Goal: Communication & Community: Answer question/provide support

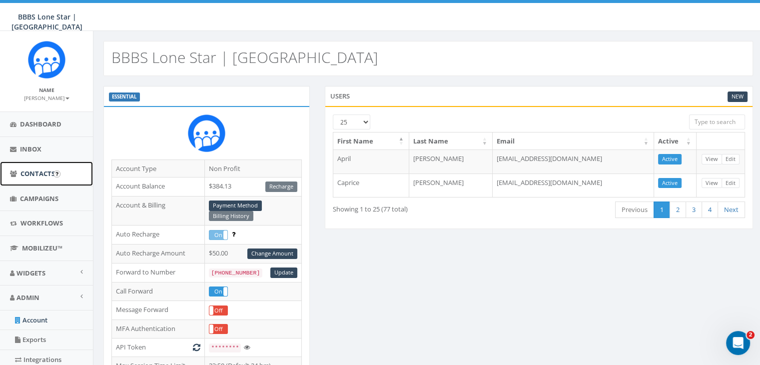
click at [32, 169] on span "Contacts" at bounding box center [37, 173] width 34 height 9
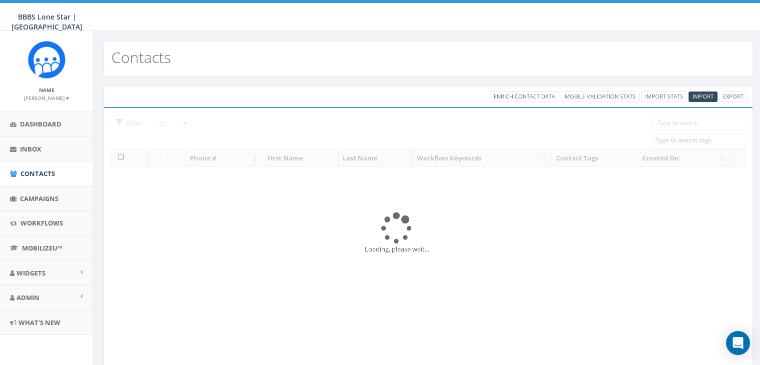
select select
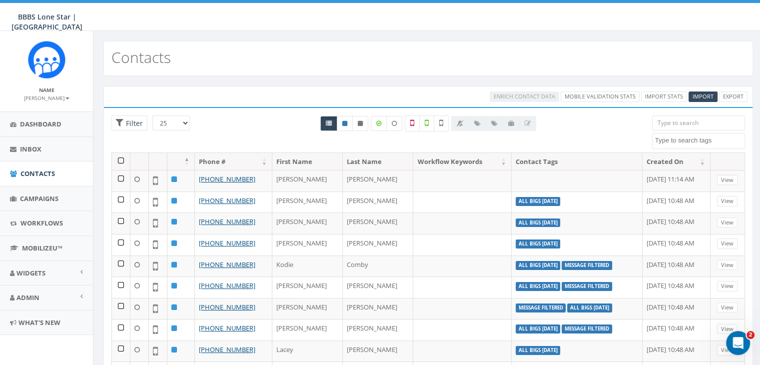
click at [667, 122] on input "search" at bounding box center [698, 122] width 93 height 15
paste input "469-329-8775"
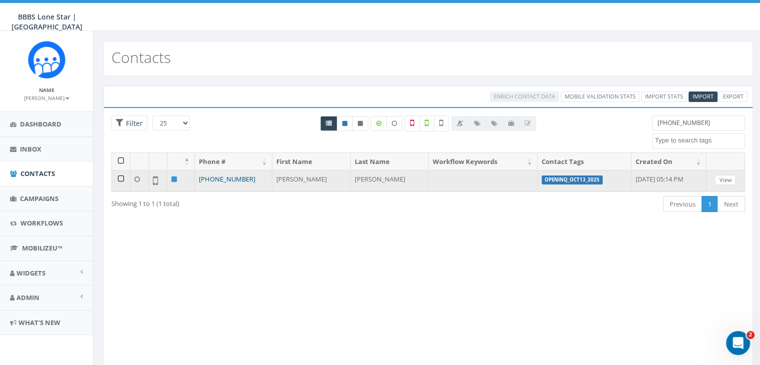
type input "469-329-8775"
click at [230, 178] on link "[PHONE_NUMBER]" at bounding box center [227, 178] width 56 height 9
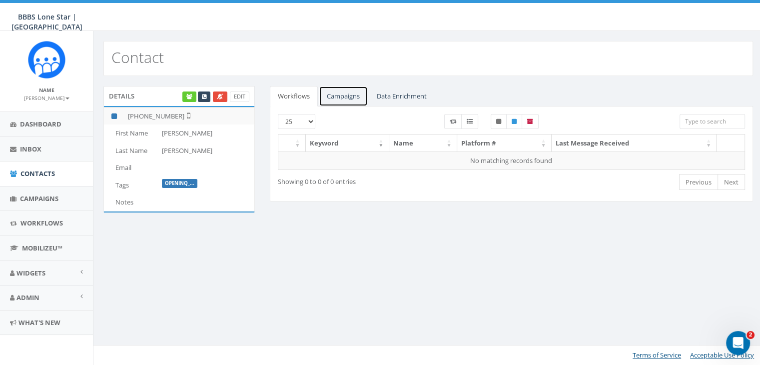
click at [347, 91] on link "Campaigns" at bounding box center [343, 96] width 49 height 20
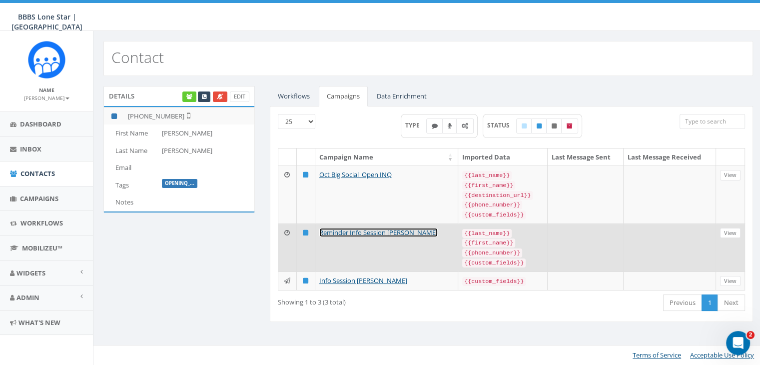
click at [364, 228] on link "Reminder Info Session Carlos Cruz" at bounding box center [378, 232] width 118 height 9
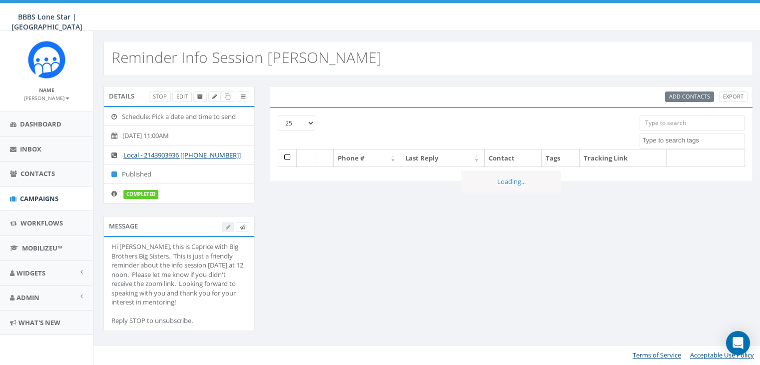
select select
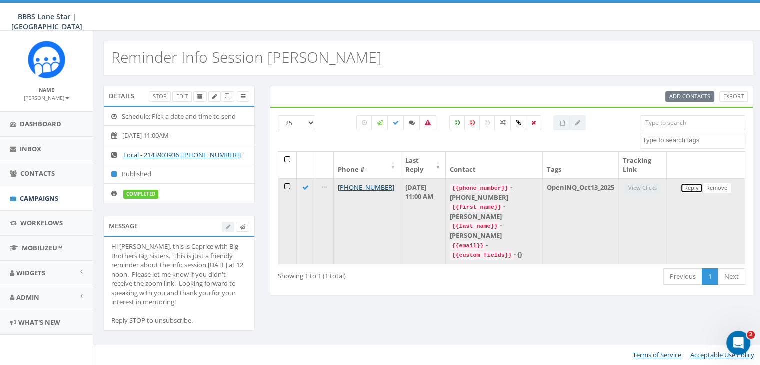
click at [691, 186] on link "Reply" at bounding box center [691, 188] width 22 height 10
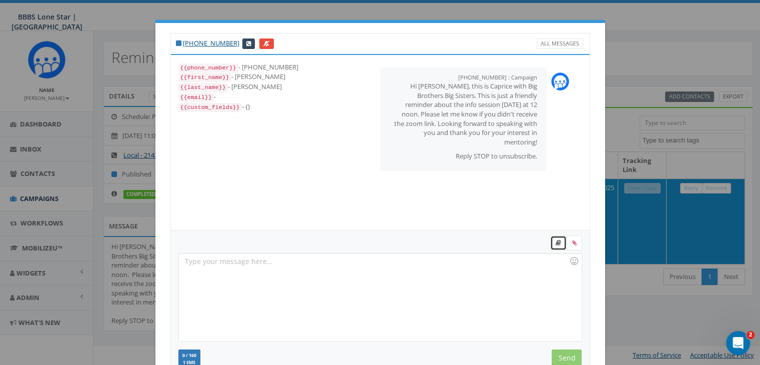
click at [551, 244] on link at bounding box center [558, 242] width 16 height 15
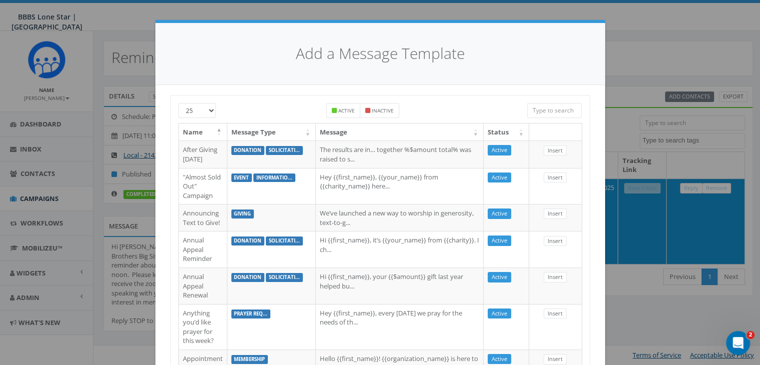
click at [542, 112] on input "search" at bounding box center [554, 110] width 55 height 15
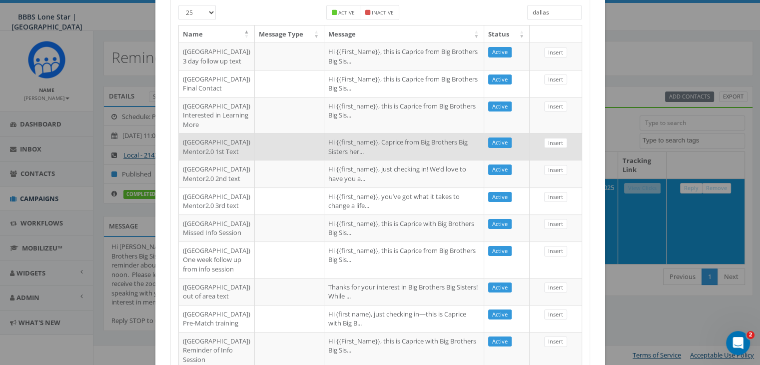
scroll to position [100, 0]
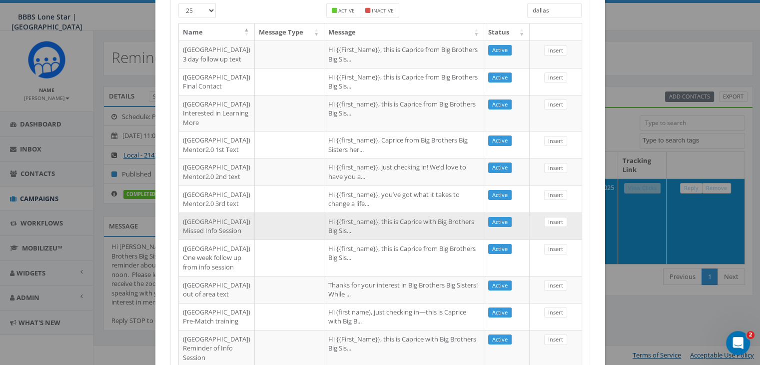
type input "dallas"
click at [340, 239] on td "Hi {{first_name}}, this is Caprice with Big Brothers Big Sis..." at bounding box center [404, 225] width 160 height 27
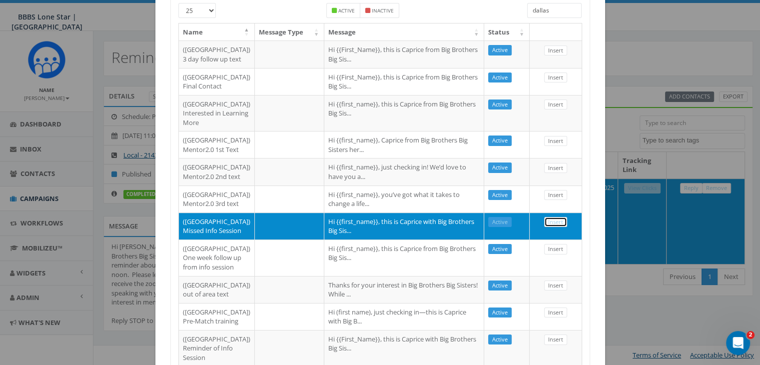
click at [547, 227] on link "Insert" at bounding box center [555, 222] width 23 height 10
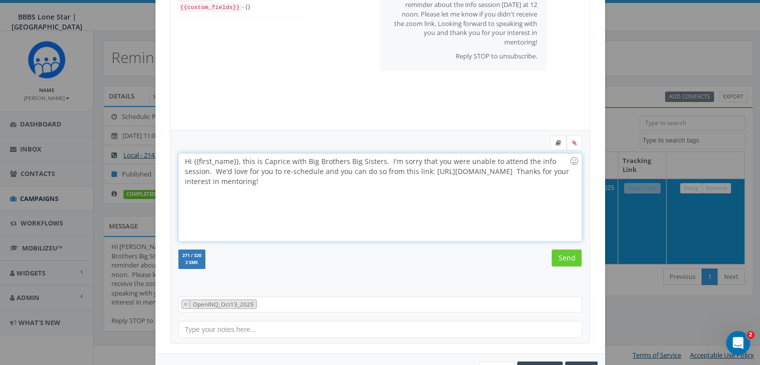
click at [233, 158] on div "Hi {{first_name}}, this is Caprice with Big Brothers Big Sisters. I'm sorry tha…" at bounding box center [380, 196] width 402 height 87
click at [555, 260] on input "Send" at bounding box center [566, 257] width 30 height 17
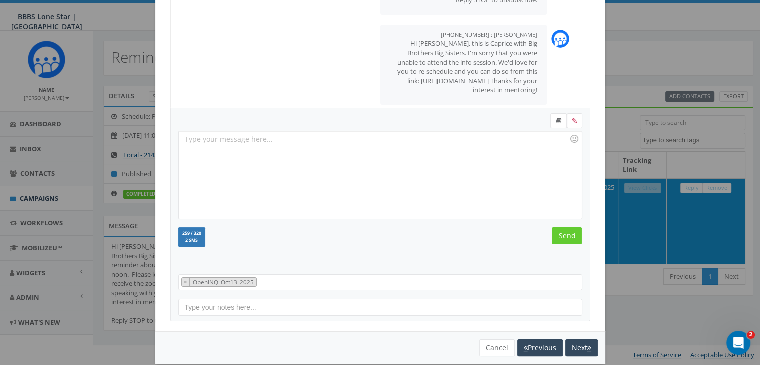
scroll to position [134, 0]
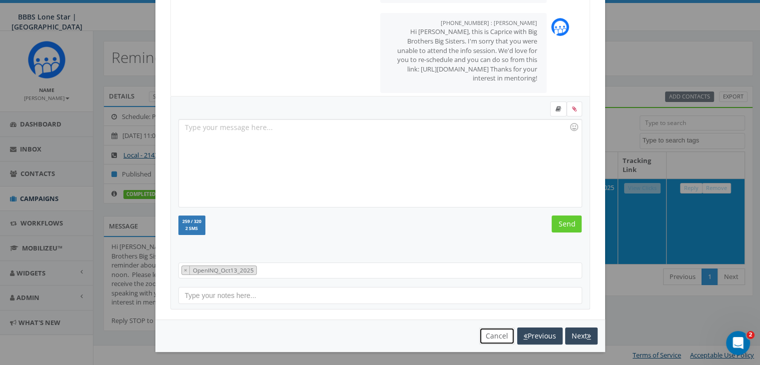
click at [492, 334] on button "Cancel" at bounding box center [496, 335] width 35 height 17
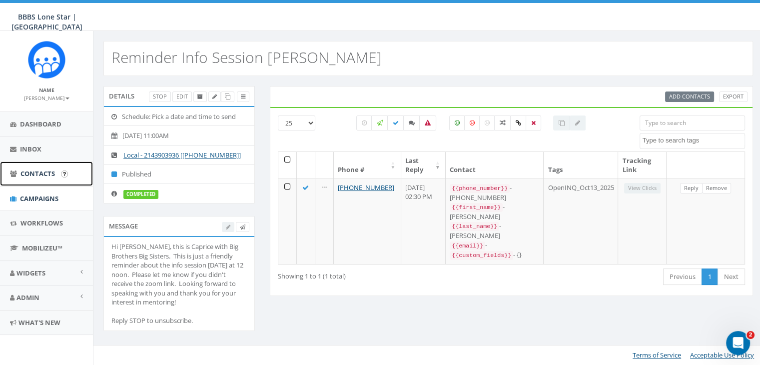
click at [38, 172] on span "Contacts" at bounding box center [37, 173] width 34 height 9
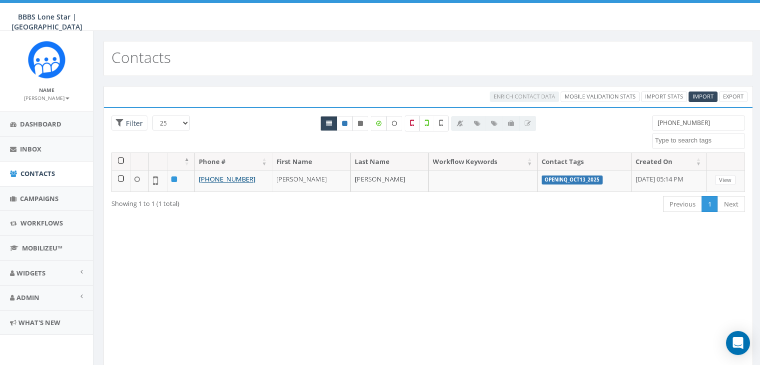
select select
click at [35, 199] on span "Campaigns" at bounding box center [39, 198] width 38 height 9
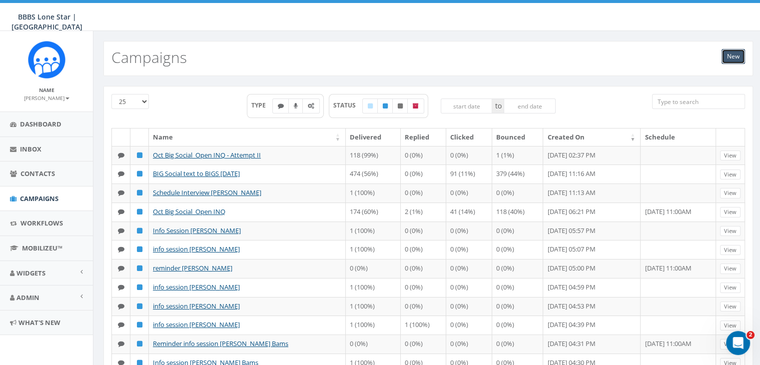
click at [726, 54] on link "New" at bounding box center [732, 56] width 23 height 15
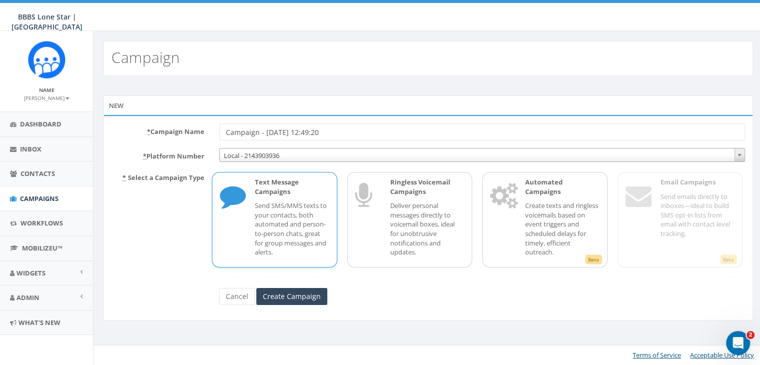
drag, startPoint x: 346, startPoint y: 132, endPoint x: 185, endPoint y: 129, distance: 160.4
click at [185, 129] on div "* Campaign Name Campaign - 10/15/2025, 12:49:20" at bounding box center [428, 131] width 648 height 17
type input "Barak Stinger need email address"
click at [273, 294] on input "Create Campaign" at bounding box center [291, 296] width 71 height 17
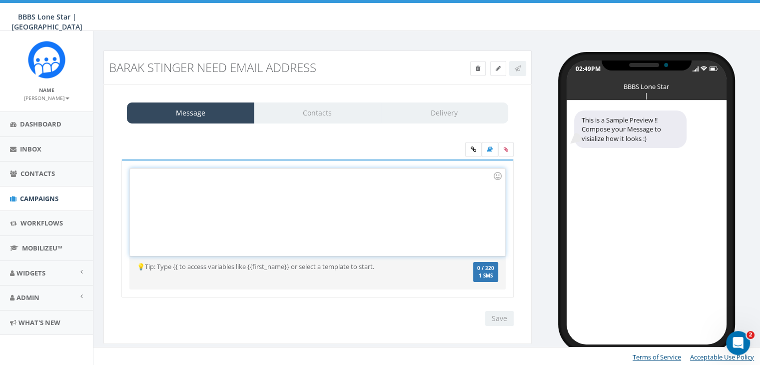
click at [423, 180] on div at bounding box center [317, 211] width 375 height 87
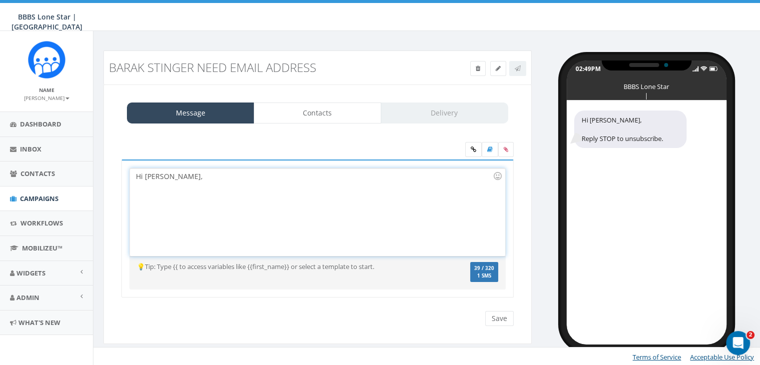
click at [163, 176] on div "Hi Barack," at bounding box center [317, 211] width 375 height 87
click at [172, 173] on div "Hi Barak," at bounding box center [317, 211] width 375 height 87
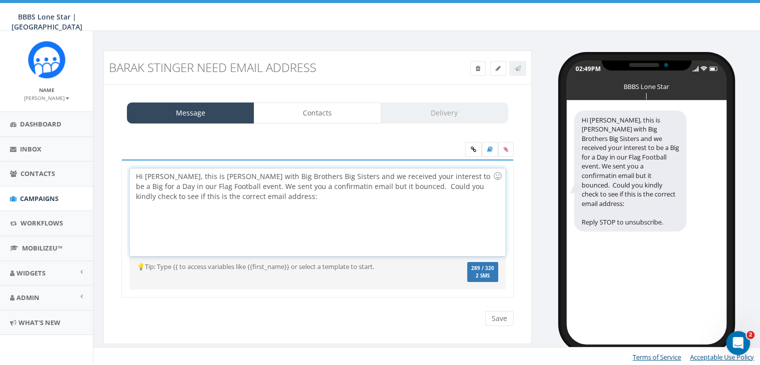
click at [258, 196] on div "Hi Barak, this is Caprice Hawkins with Big Brothers Big Sisters and we received…" at bounding box center [317, 211] width 375 height 87
click at [282, 316] on div "Save Next" at bounding box center [317, 318] width 407 height 15
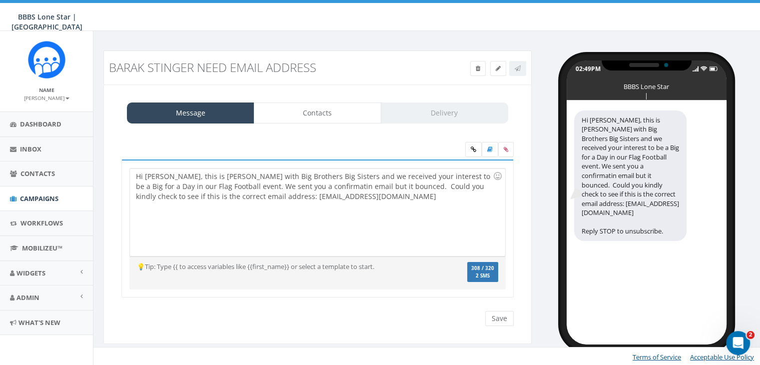
click at [347, 198] on div "Hi Barak, this is Caprice Hawkins with Big Brothers Big Sisters and we received…" at bounding box center [317, 211] width 375 height 87
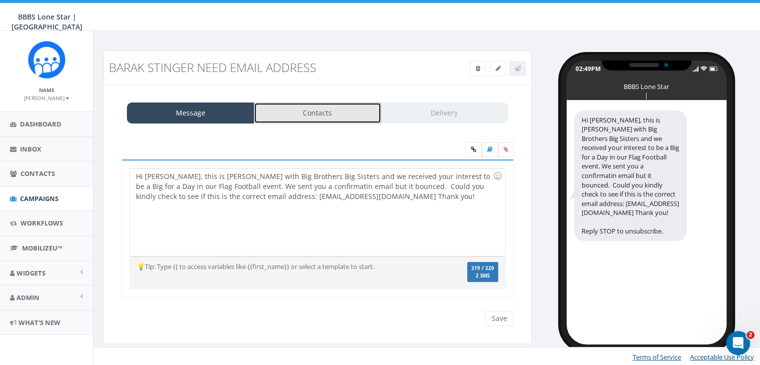
click at [354, 110] on link "Contacts" at bounding box center [317, 112] width 127 height 21
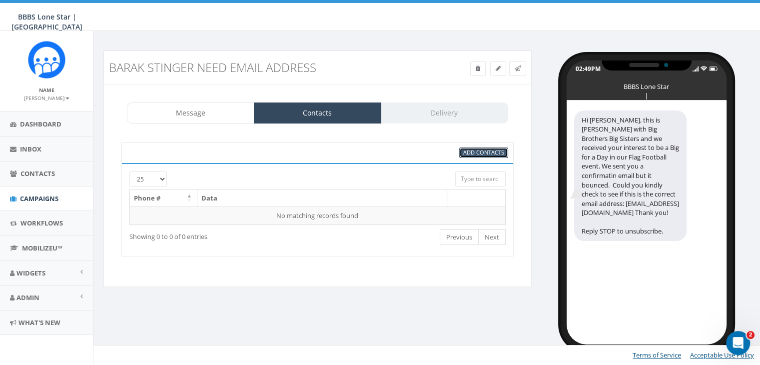
click at [492, 152] on span "Add Contacts" at bounding box center [483, 151] width 41 height 7
select select
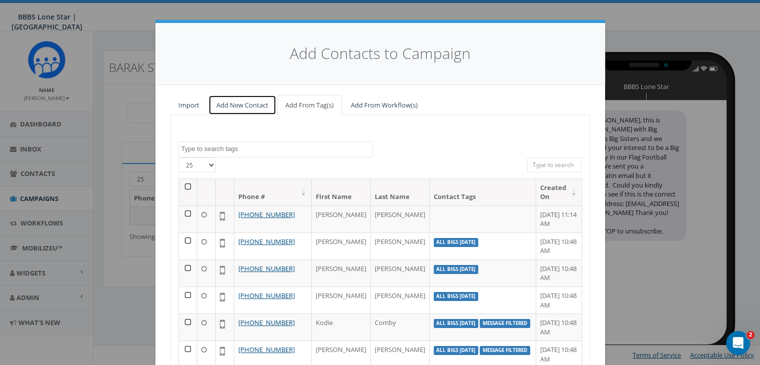
click at [241, 105] on link "Add New Contact" at bounding box center [242, 105] width 68 height 20
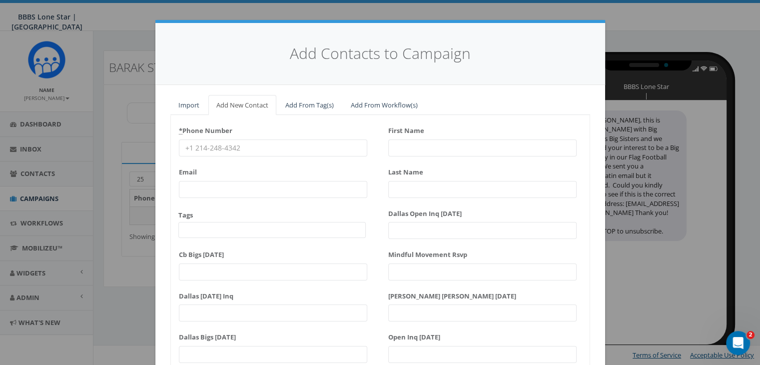
click at [188, 144] on input "* Phone Number" at bounding box center [273, 147] width 188 height 17
paste input "2145022221"
type input "2145022221"
click at [404, 148] on input "First Name" at bounding box center [482, 147] width 188 height 17
type input "Bar"
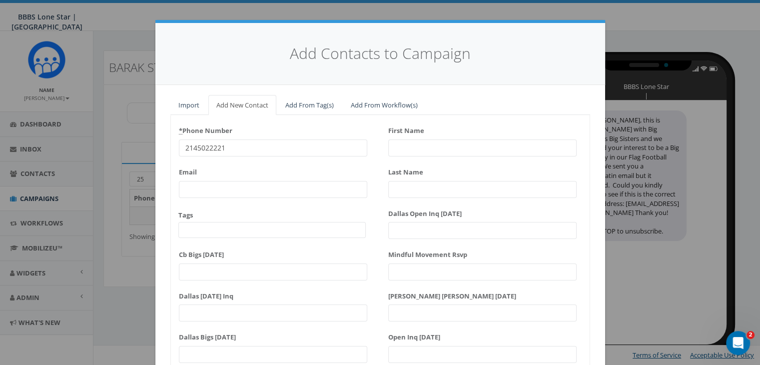
type input "k"
click at [407, 148] on input "Baraak" at bounding box center [482, 147] width 188 height 17
type input "Barak"
click at [399, 188] on input "Last Name" at bounding box center [482, 189] width 188 height 17
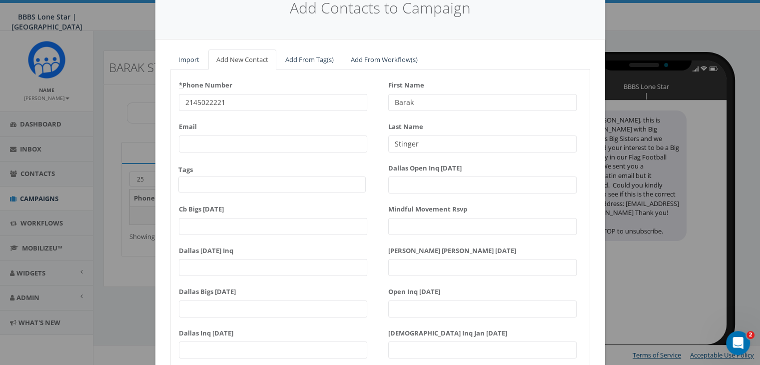
scroll to position [127, 0]
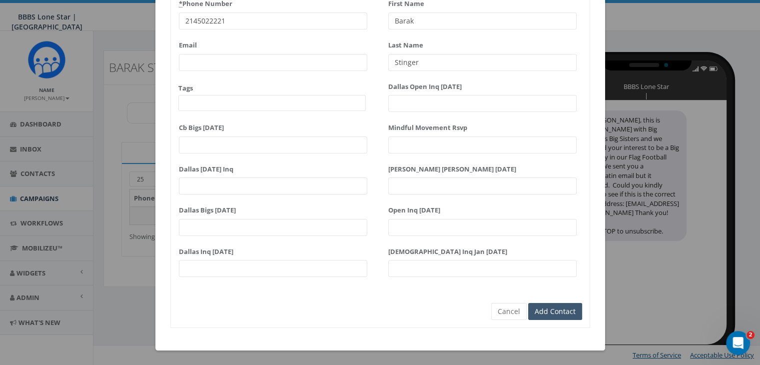
type input "Stinger"
click at [557, 304] on input "Add Contact" at bounding box center [555, 311] width 54 height 17
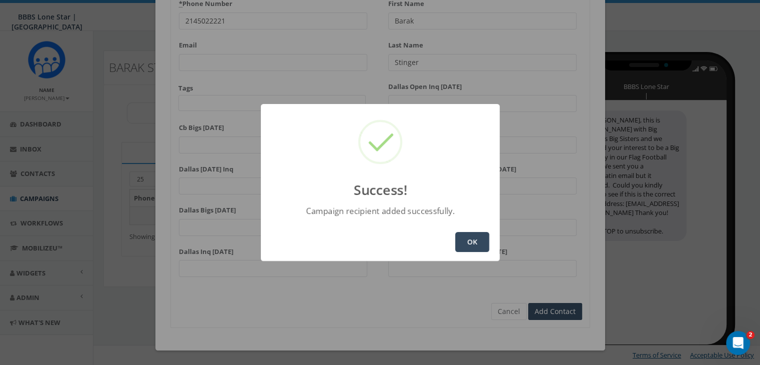
click at [480, 244] on button "OK" at bounding box center [472, 242] width 34 height 20
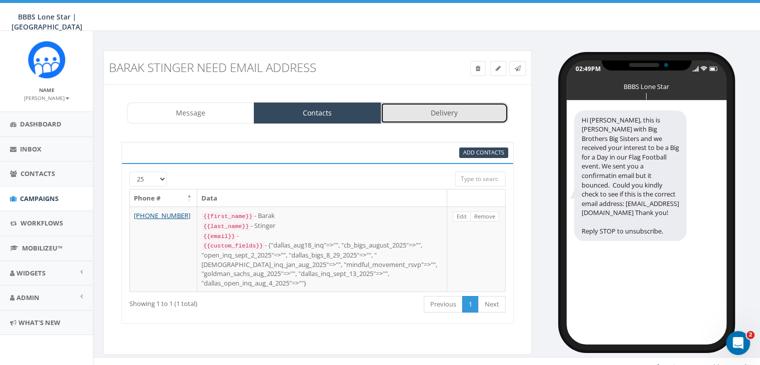
click at [440, 111] on link "Delivery" at bounding box center [444, 112] width 127 height 21
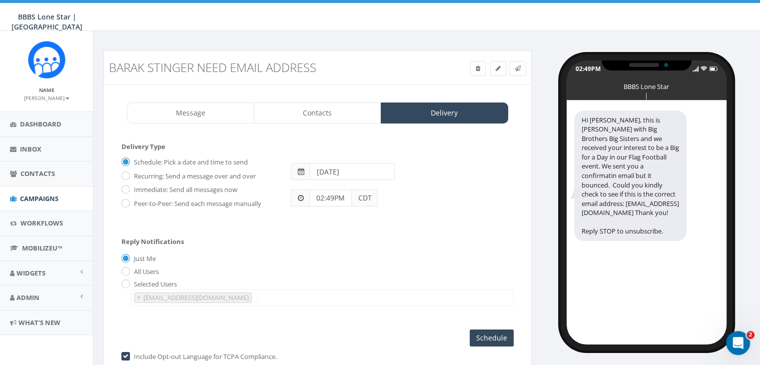
click at [135, 187] on label "Immediate: Send all messages now" at bounding box center [184, 190] width 106 height 10
click at [128, 187] on input "Immediate: Send all messages now" at bounding box center [124, 190] width 6 height 6
radio input "true"
click at [478, 335] on input "Send Now" at bounding box center [490, 337] width 47 height 17
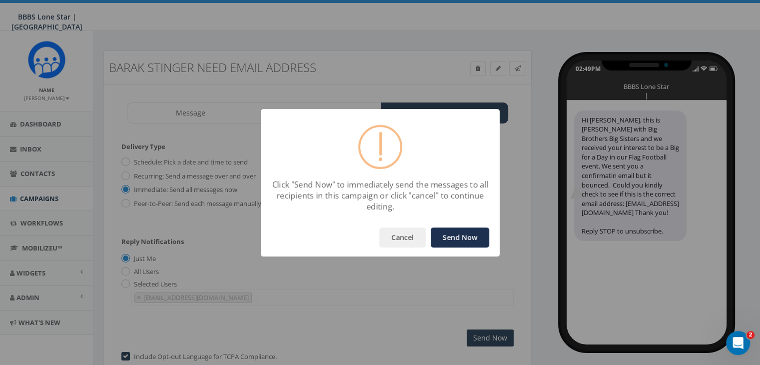
click at [462, 240] on button "Send Now" at bounding box center [460, 237] width 58 height 20
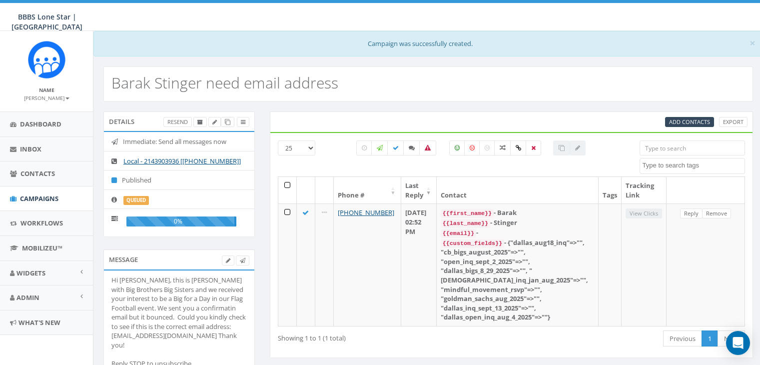
select select
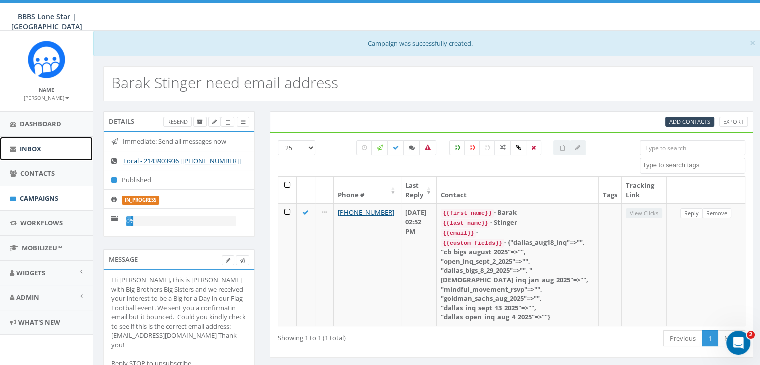
click at [32, 144] on span "Inbox" at bounding box center [30, 148] width 21 height 9
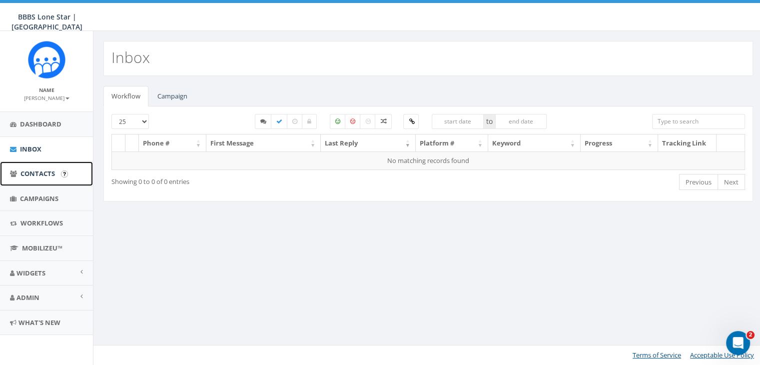
click at [35, 172] on span "Contacts" at bounding box center [37, 173] width 34 height 9
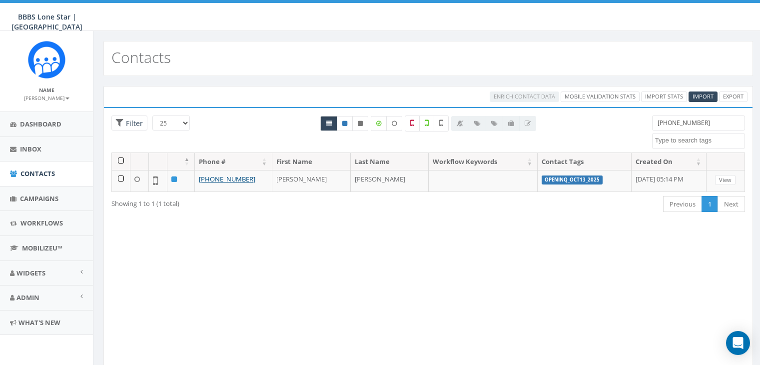
select select
drag, startPoint x: 705, startPoint y: 122, endPoint x: 541, endPoint y: 127, distance: 164.4
click at [541, 127] on div "25 50 100 Filter 469-329-8775 All BIGS Oct 2025 Dallas BIGS 8_29_2025 Dallas_IN…" at bounding box center [428, 133] width 648 height 37
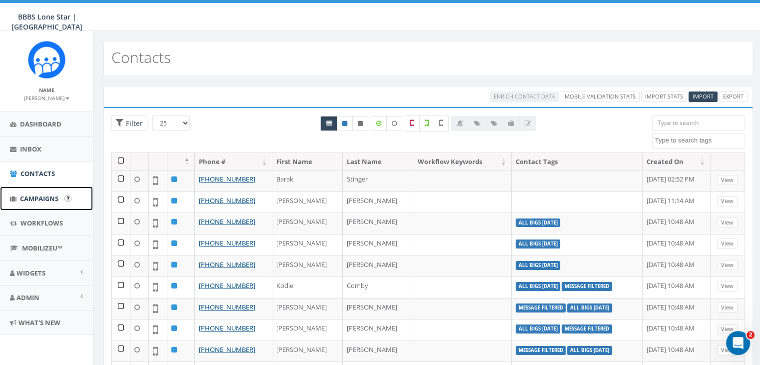
click at [30, 196] on span "Campaigns" at bounding box center [39, 198] width 38 height 9
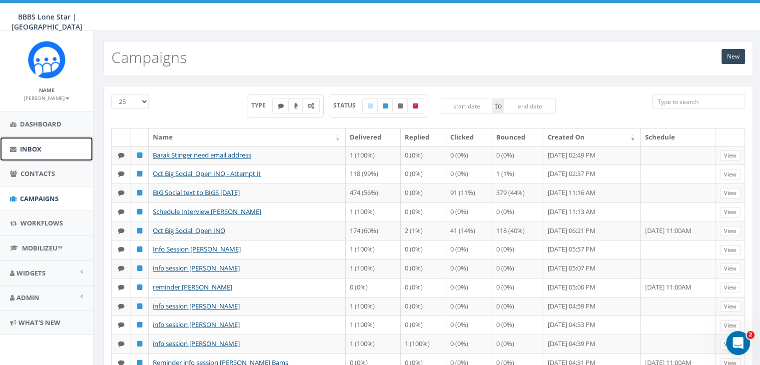
click at [34, 147] on span "Inbox" at bounding box center [30, 148] width 21 height 9
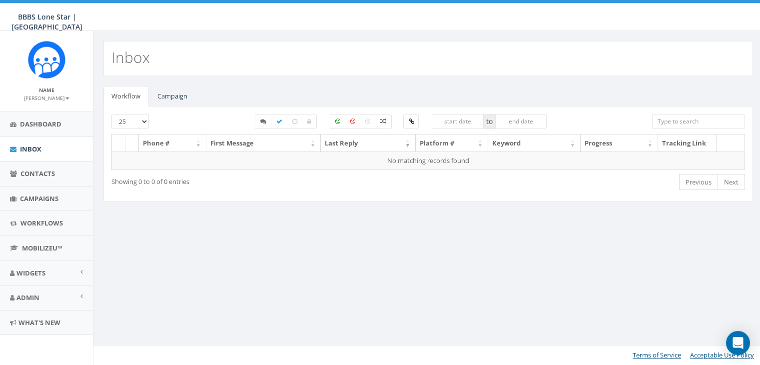
select select
click at [163, 96] on link "Campaign" at bounding box center [172, 96] width 46 height 20
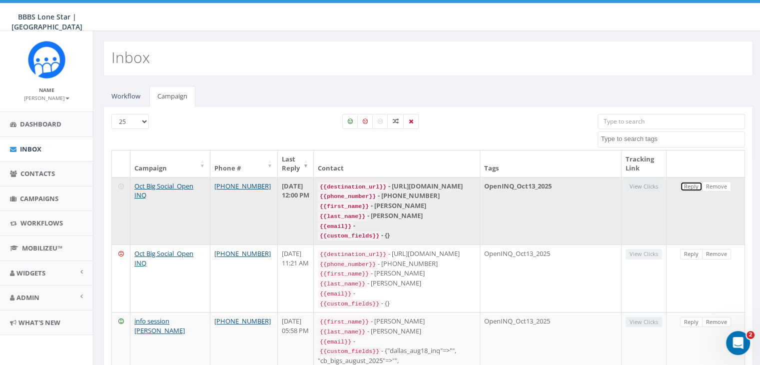
click at [693, 185] on link "Reply" at bounding box center [691, 186] width 22 height 10
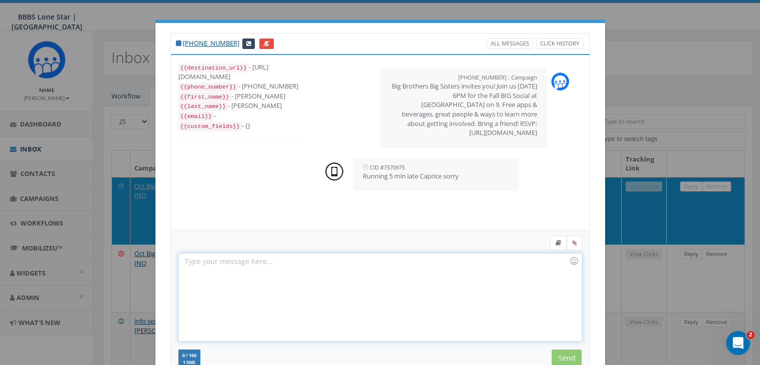
click at [430, 262] on div at bounding box center [380, 296] width 402 height 87
click at [550, 245] on link at bounding box center [558, 242] width 16 height 15
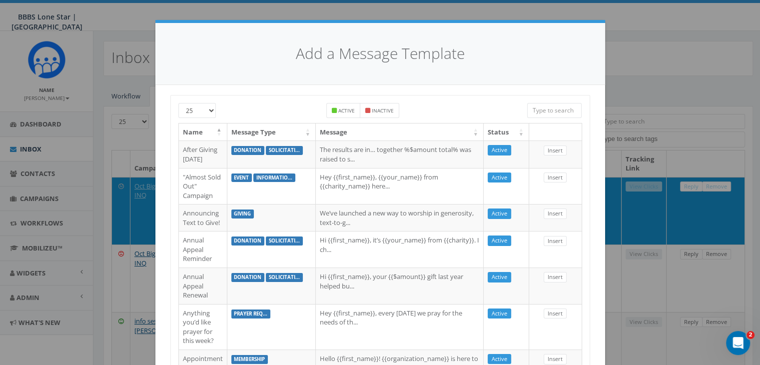
click at [545, 112] on input "search" at bounding box center [554, 110] width 55 height 15
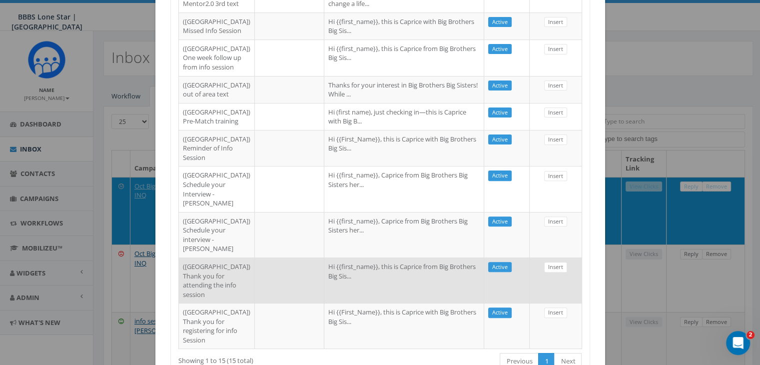
scroll to position [549, 0]
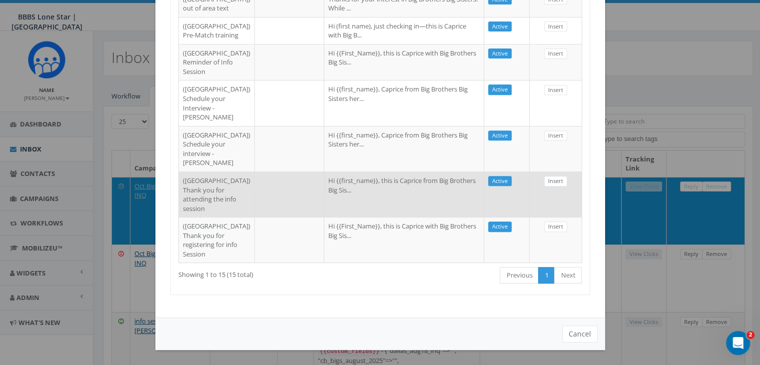
type input "dallas"
click at [381, 213] on td "Hi {{first_name}}, this is Caprice from Big Brothers Big Sis..." at bounding box center [404, 193] width 160 height 45
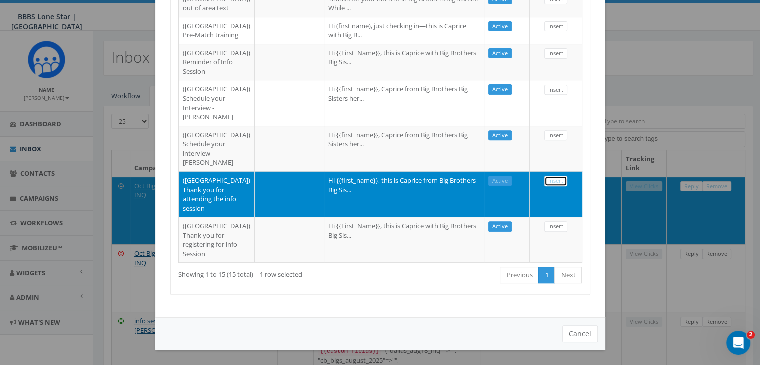
click at [551, 180] on link "Insert" at bounding box center [555, 181] width 23 height 10
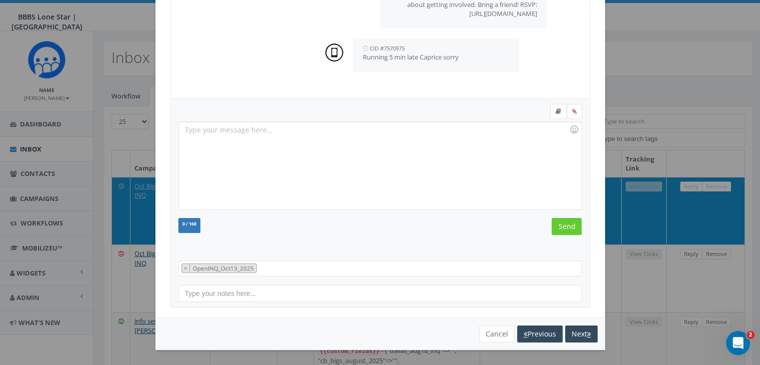
scroll to position [130, 0]
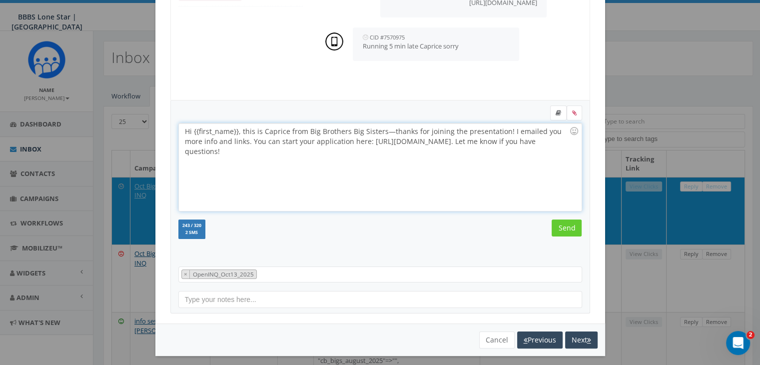
click at [233, 133] on div "Hi {{first_name}}, this is Caprice from Big Brothers Big Sisters—thanks for joi…" at bounding box center [380, 166] width 402 height 87
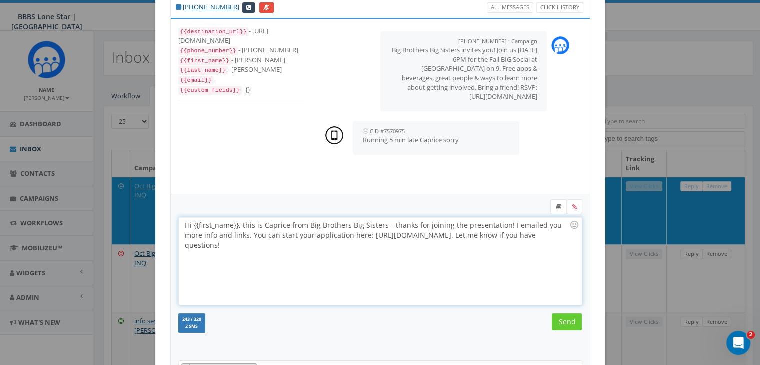
scroll to position [30, 0]
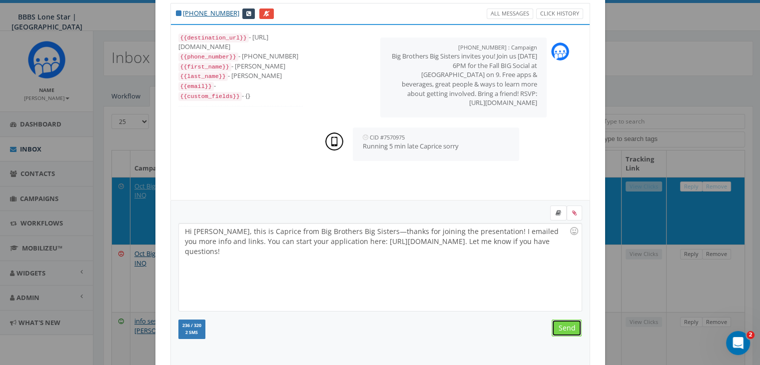
click at [567, 329] on input "Send" at bounding box center [566, 327] width 30 height 17
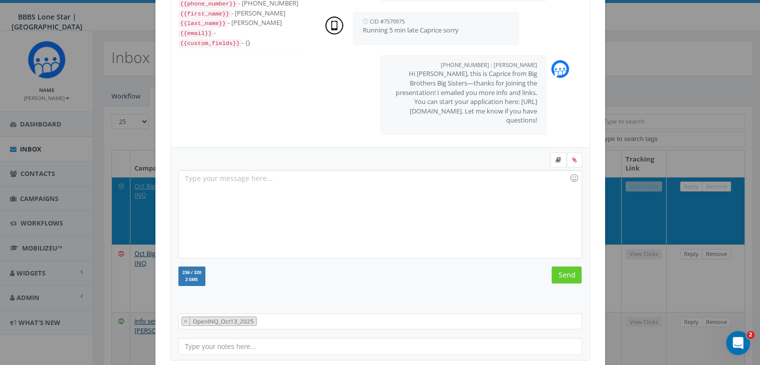
scroll to position [134, 0]
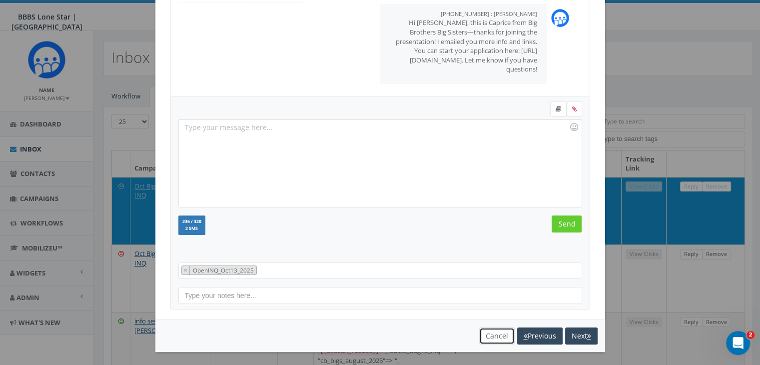
click at [497, 328] on button "Cancel" at bounding box center [496, 335] width 35 height 17
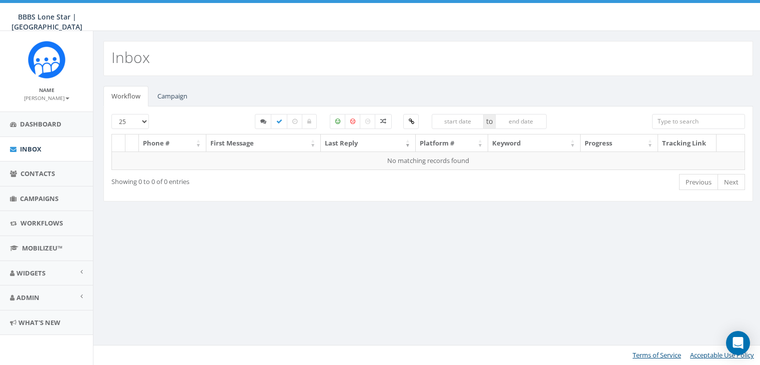
select select
click at [177, 96] on link "Campaign" at bounding box center [172, 96] width 46 height 20
